Goal: Information Seeking & Learning: Learn about a topic

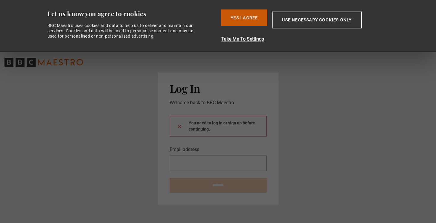
click at [245, 14] on button "Yes I Agree" at bounding box center [244, 17] width 46 height 17
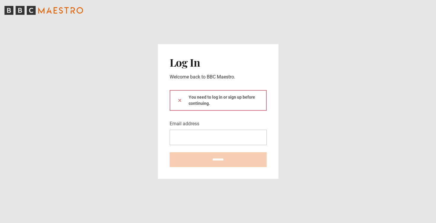
click at [23, 10] on icon "BBC Maestro" at bounding box center [20, 10] width 9 height 9
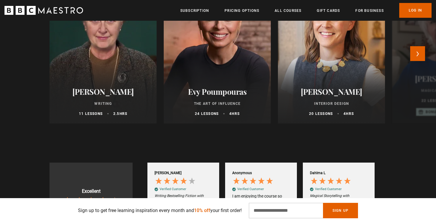
scroll to position [337, 0]
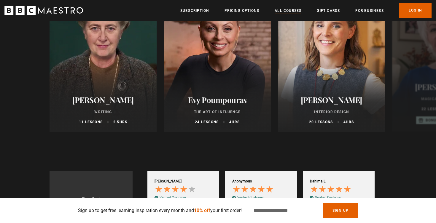
click at [292, 12] on link "All Courses" at bounding box center [288, 11] width 27 height 6
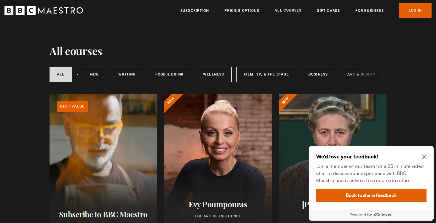
click at [367, 74] on div "All courses New courses Writing Food & Drink Wellness Film, TV, & The Stage Bus…" at bounding box center [218, 74] width 337 height 20
click at [362, 77] on div "All courses New courses Writing Food & Drink Wellness Film, TV, & The Stage Bus…" at bounding box center [218, 74] width 337 height 20
click at [423, 156] on icon "Close Maze Prompt" at bounding box center [424, 157] width 5 height 5
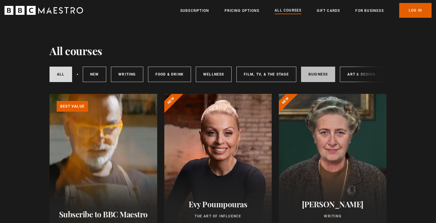
click at [315, 75] on link "Business" at bounding box center [318, 74] width 34 height 15
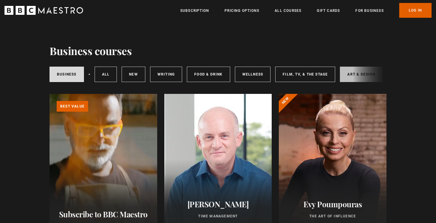
click at [348, 76] on link "Art & Design" at bounding box center [361, 74] width 42 height 15
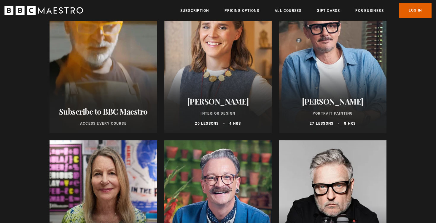
scroll to position [102, 0]
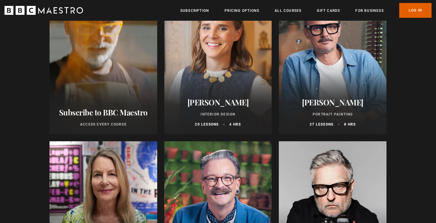
click at [330, 86] on div at bounding box center [333, 63] width 108 height 142
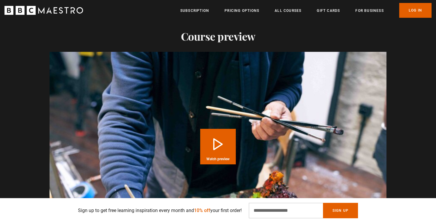
scroll to position [555, 0]
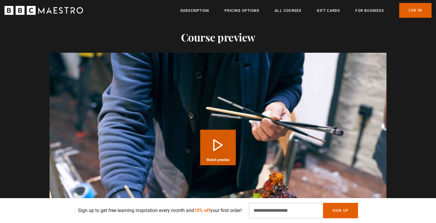
click at [225, 146] on button "Play Course overview for Portrait Painting with [PERSON_NAME] Watch preview" at bounding box center [218, 148] width 36 height 36
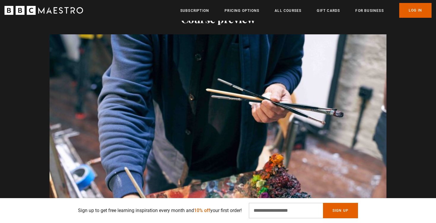
scroll to position [0, 933]
